Goal: Task Accomplishment & Management: Use online tool/utility

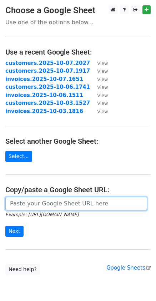
click at [27, 202] on input "url" at bounding box center [76, 204] width 142 height 14
paste input "[URL][DOMAIN_NAME]"
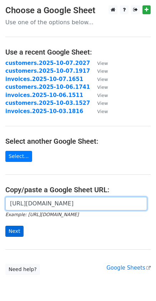
type input "https://docs.google.com/spreadsheets/d/1bilLo_1j3vLuQ8lRKInsOEkj4K_qU8Q5mjRdMYn…"
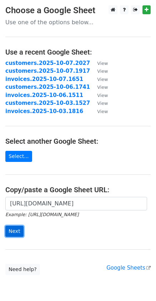
click at [15, 228] on input "Next" at bounding box center [14, 231] width 18 height 11
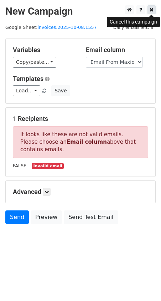
click at [153, 11] on icon at bounding box center [152, 9] width 4 height 5
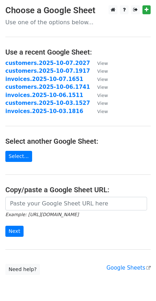
click at [69, 202] on input "url" at bounding box center [76, 204] width 142 height 14
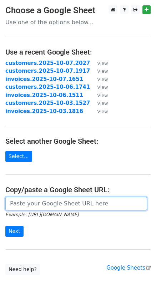
click at [67, 206] on input "url" at bounding box center [76, 204] width 142 height 14
paste input "https://docs.google.com/spreadsheets/d/1bilLo_1j3vLuQ8lRKInsOEkj4K_qU8Q5mjRdMYn…"
type input "https://docs.google.com/spreadsheets/d/1bilLo_1j3vLuQ8lRKInsOEkj4K_qU8Q5mjRdMYn…"
click at [5, 226] on input "Next" at bounding box center [14, 231] width 18 height 11
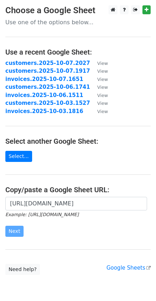
scroll to position [0, 0]
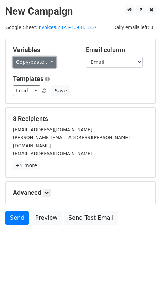
click at [46, 60] on link "Copy/paste..." at bounding box center [34, 62] width 43 height 11
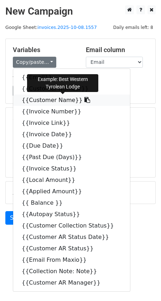
click at [84, 99] on icon at bounding box center [87, 100] width 6 height 6
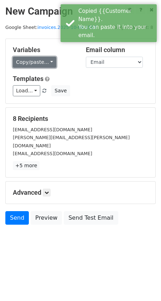
click at [47, 63] on link "Copy/paste..." at bounding box center [34, 62] width 43 height 11
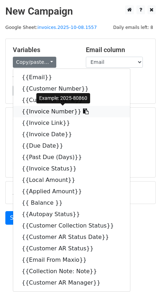
drag, startPoint x: 73, startPoint y: 112, endPoint x: 6, endPoint y: 130, distance: 69.0
click at [83, 112] on icon at bounding box center [86, 111] width 6 height 6
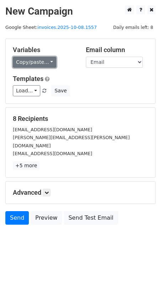
click at [48, 63] on link "Copy/paste..." at bounding box center [34, 62] width 43 height 11
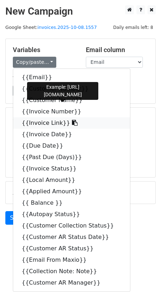
click at [72, 123] on icon at bounding box center [75, 123] width 6 height 6
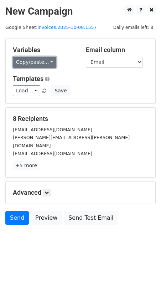
click at [50, 62] on link "Copy/paste..." at bounding box center [34, 62] width 43 height 11
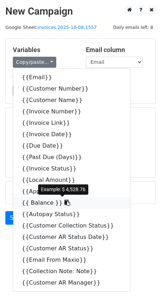
click at [65, 203] on icon at bounding box center [68, 203] width 6 height 6
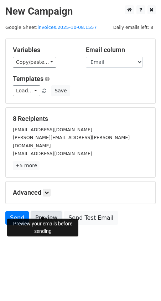
click at [38, 211] on link "Preview" at bounding box center [46, 218] width 31 height 14
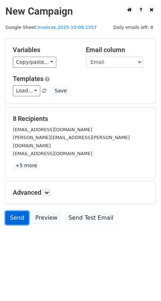
click at [19, 211] on link "Send" at bounding box center [17, 218] width 24 height 14
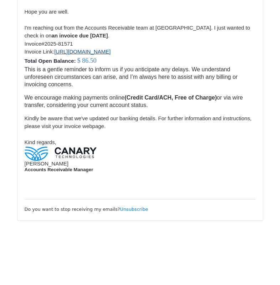
scroll to position [2307, 0]
